Goal: Find specific page/section: Find specific page/section

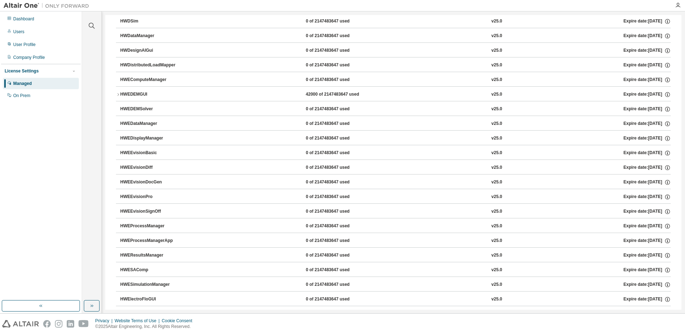
scroll to position [578, 0]
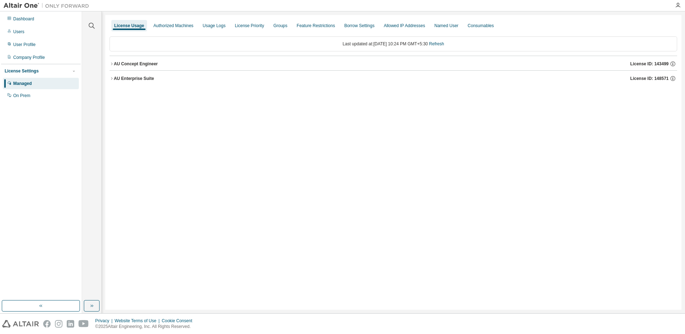
click at [164, 79] on div "AU Enterprise Suite License ID: 148571" at bounding box center [395, 78] width 563 height 6
click at [125, 75] on button "AU Enterprise Suite License ID: 148571" at bounding box center [394, 79] width 568 height 16
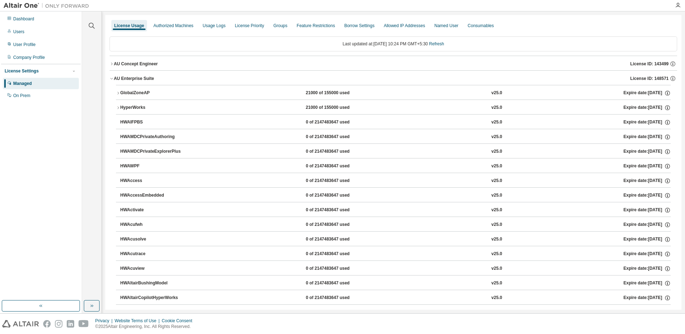
click at [110, 79] on icon "button" at bounding box center [112, 78] width 4 height 4
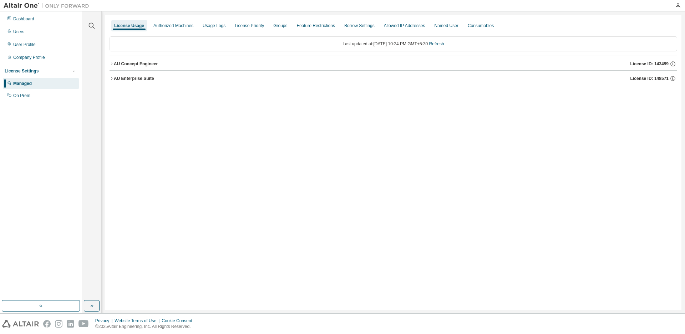
click at [110, 79] on icon "button" at bounding box center [112, 78] width 4 height 4
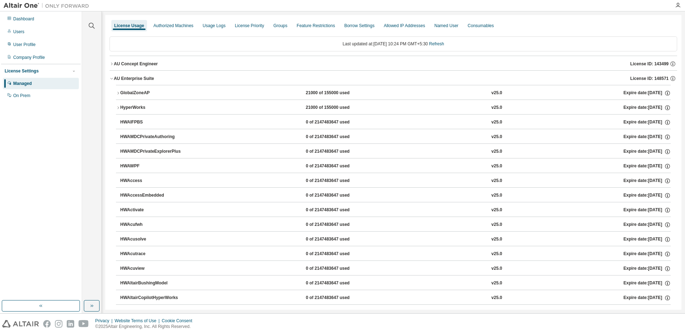
click at [123, 95] on div "GlobalZoneAP" at bounding box center [152, 93] width 64 height 6
